Goal: Task Accomplishment & Management: Manage account settings

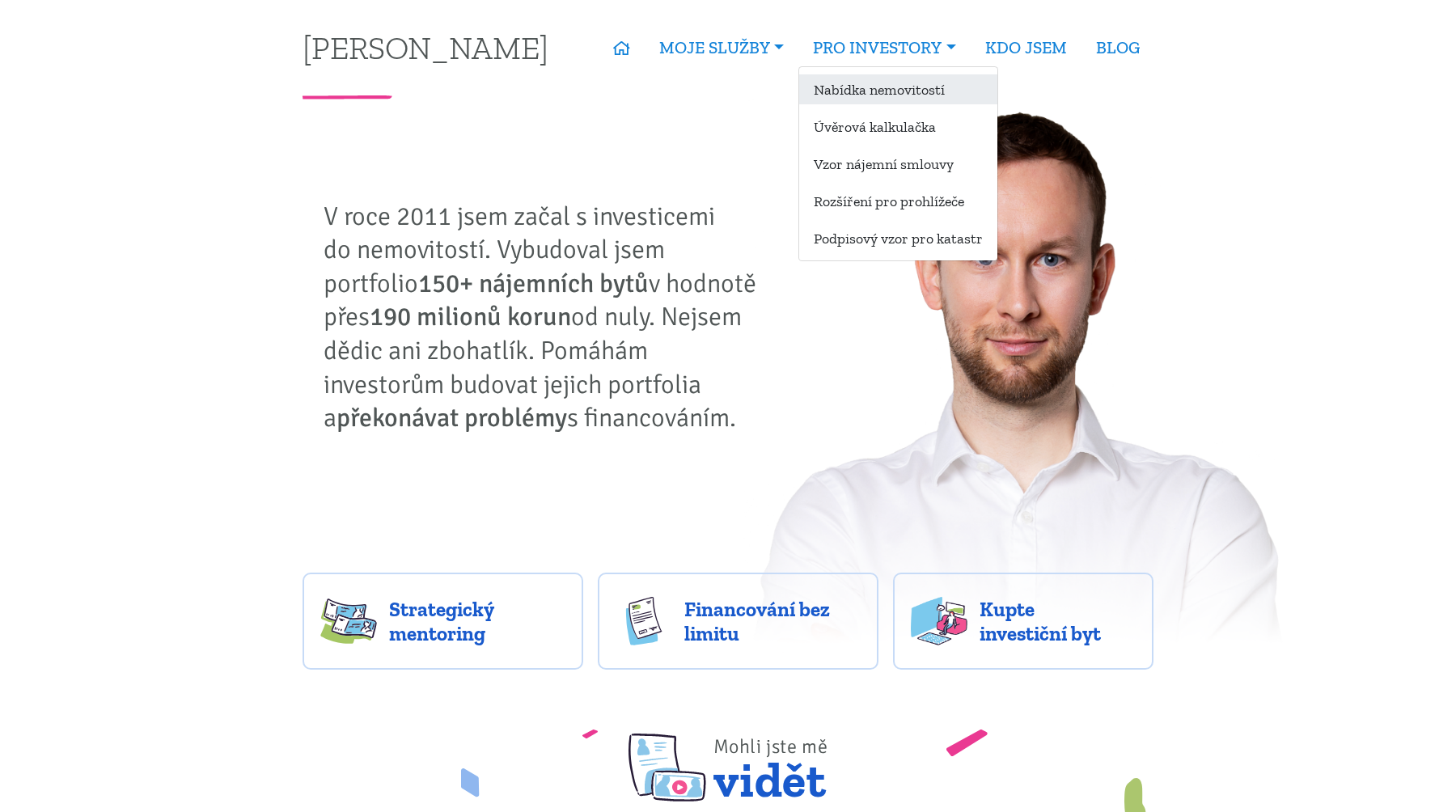
click at [840, 87] on link "Nabídka nemovitostí" at bounding box center [898, 89] width 198 height 29
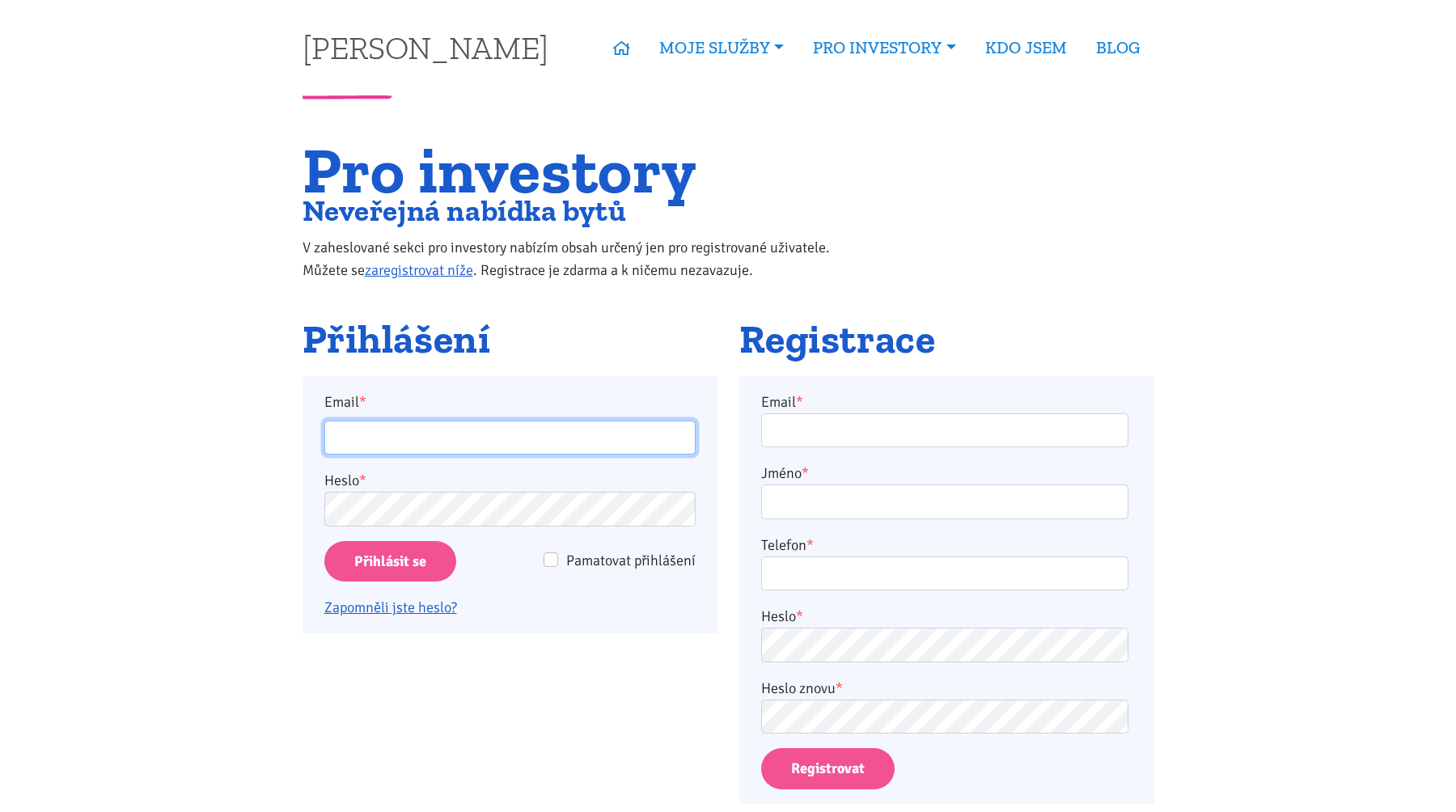
click at [542, 454] on input "Email *" at bounding box center [509, 438] width 371 height 35
type input "[PERSON_NAME][EMAIL_ADDRESS][DOMAIN_NAME]"
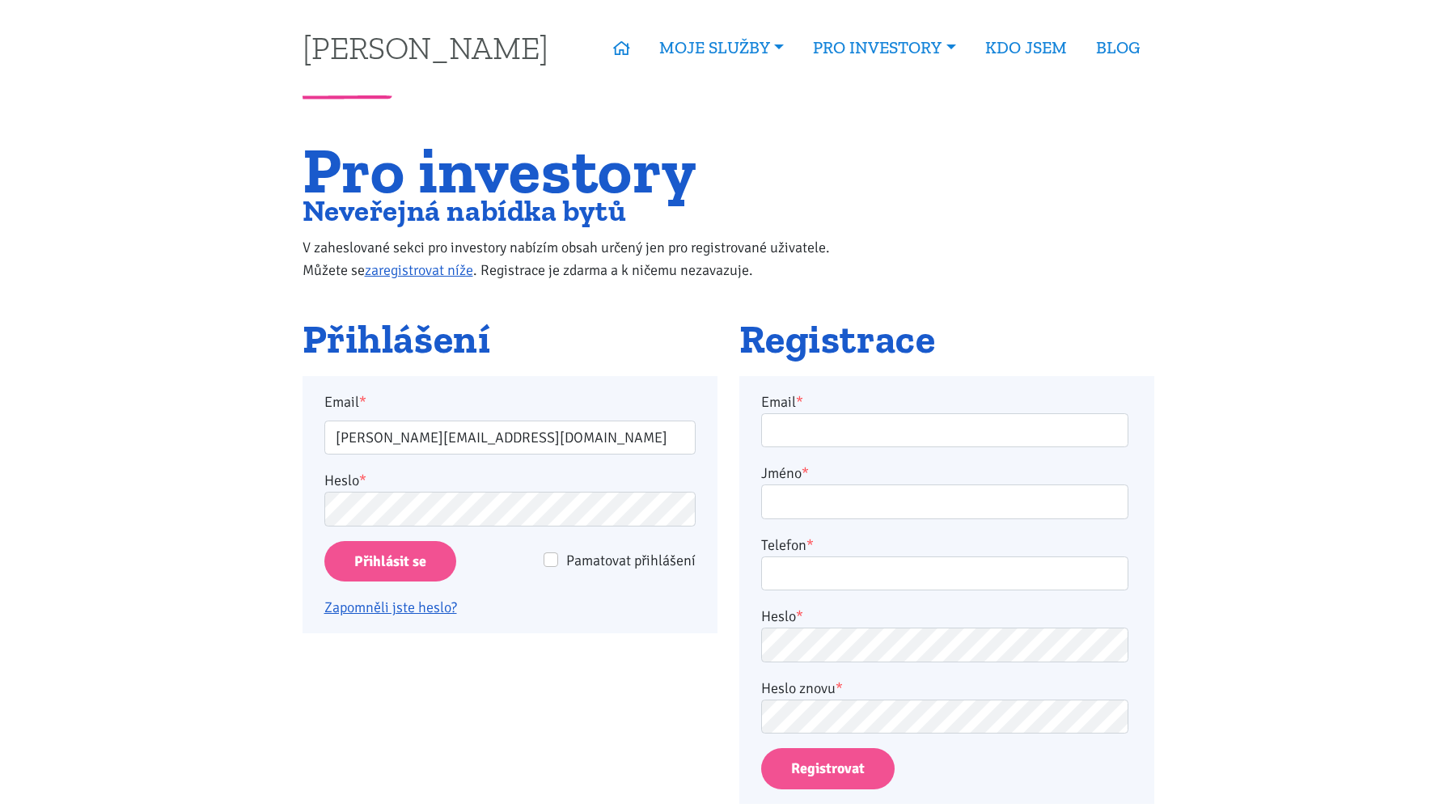
click at [368, 585] on p "Zapomněli jste heslo?" at bounding box center [509, 599] width 371 height 37
click at [378, 554] on input "Přihlásit se" at bounding box center [390, 562] width 132 height 41
